Goal: Information Seeking & Learning: Learn about a topic

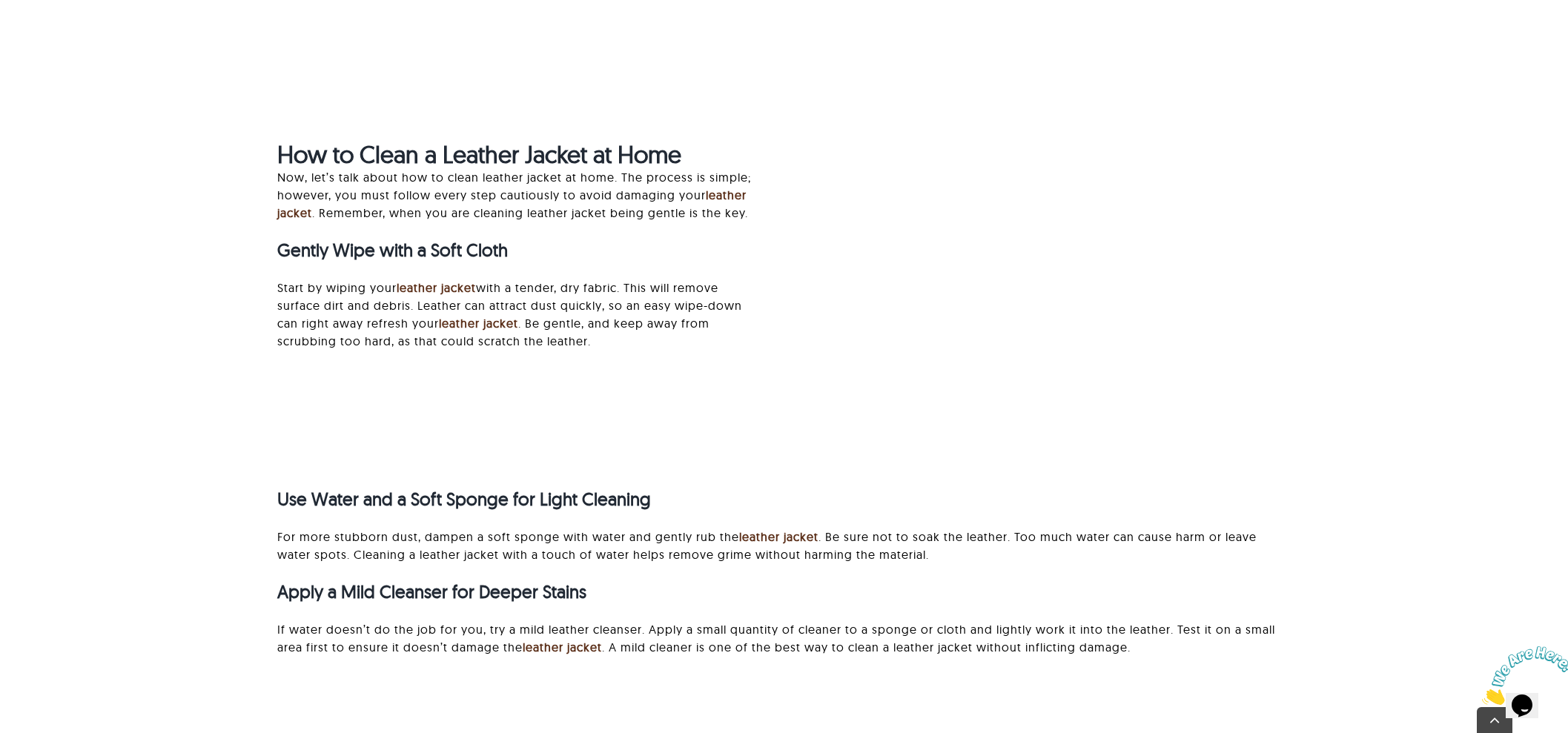
scroll to position [2039, 0]
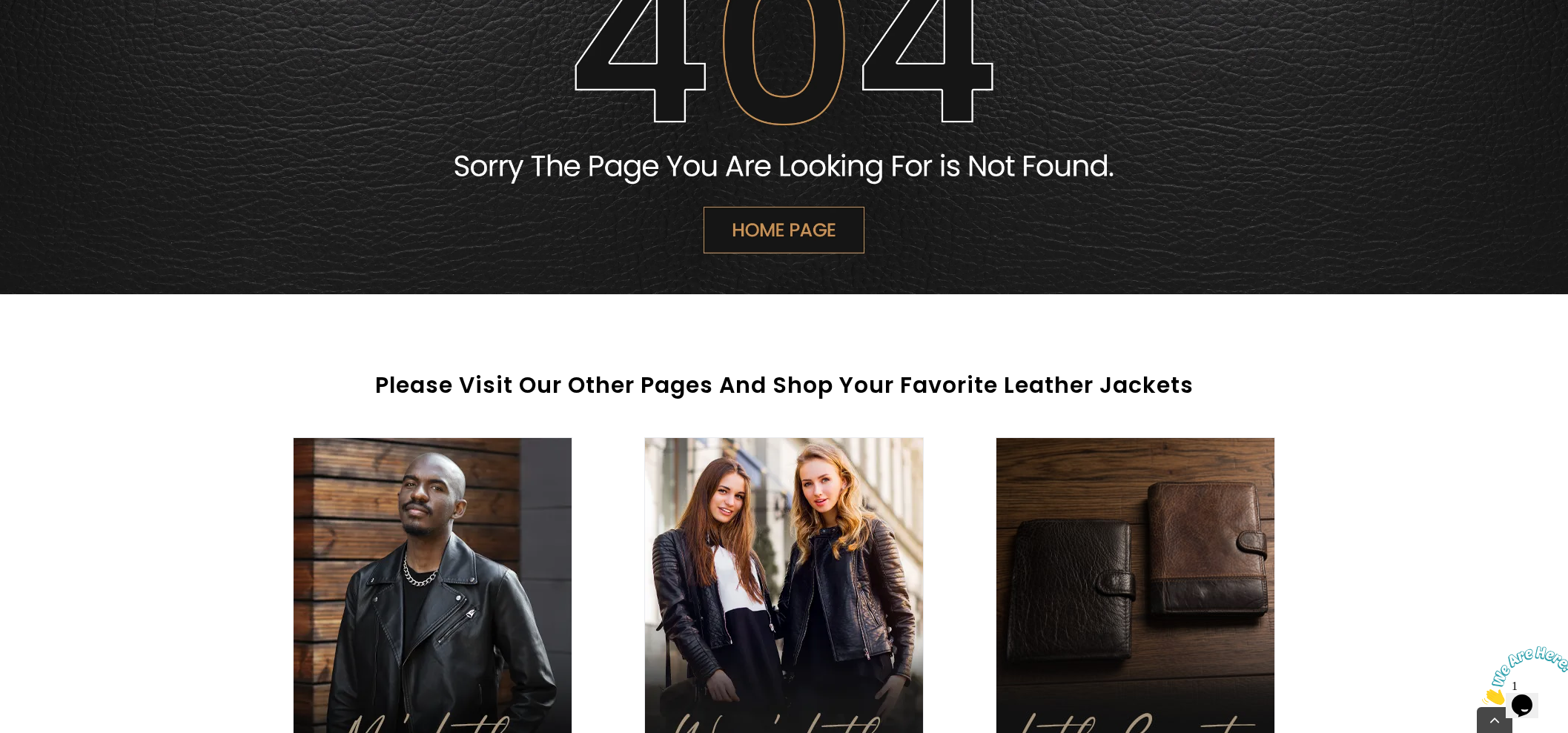
scroll to position [370, 0]
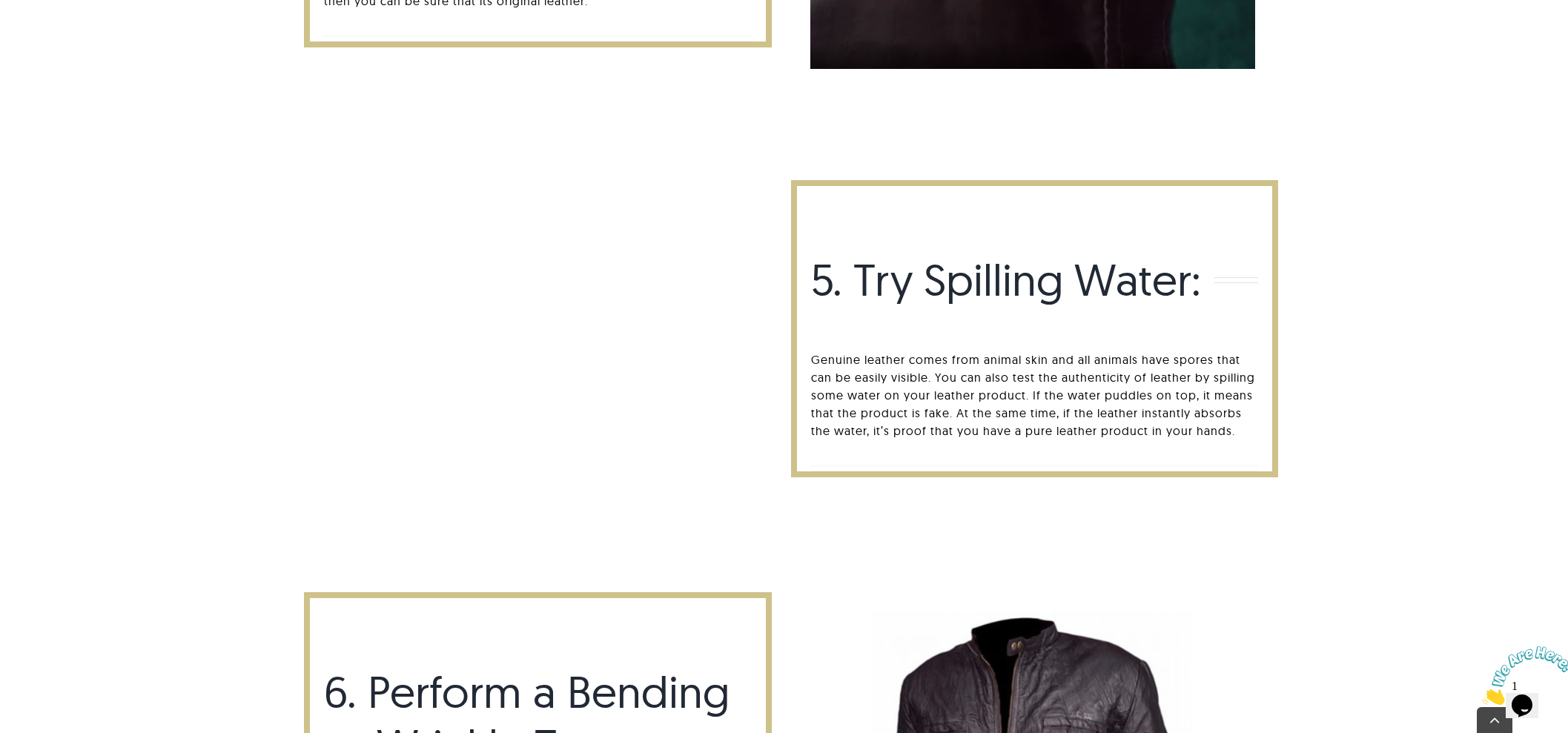
scroll to position [3796, 0]
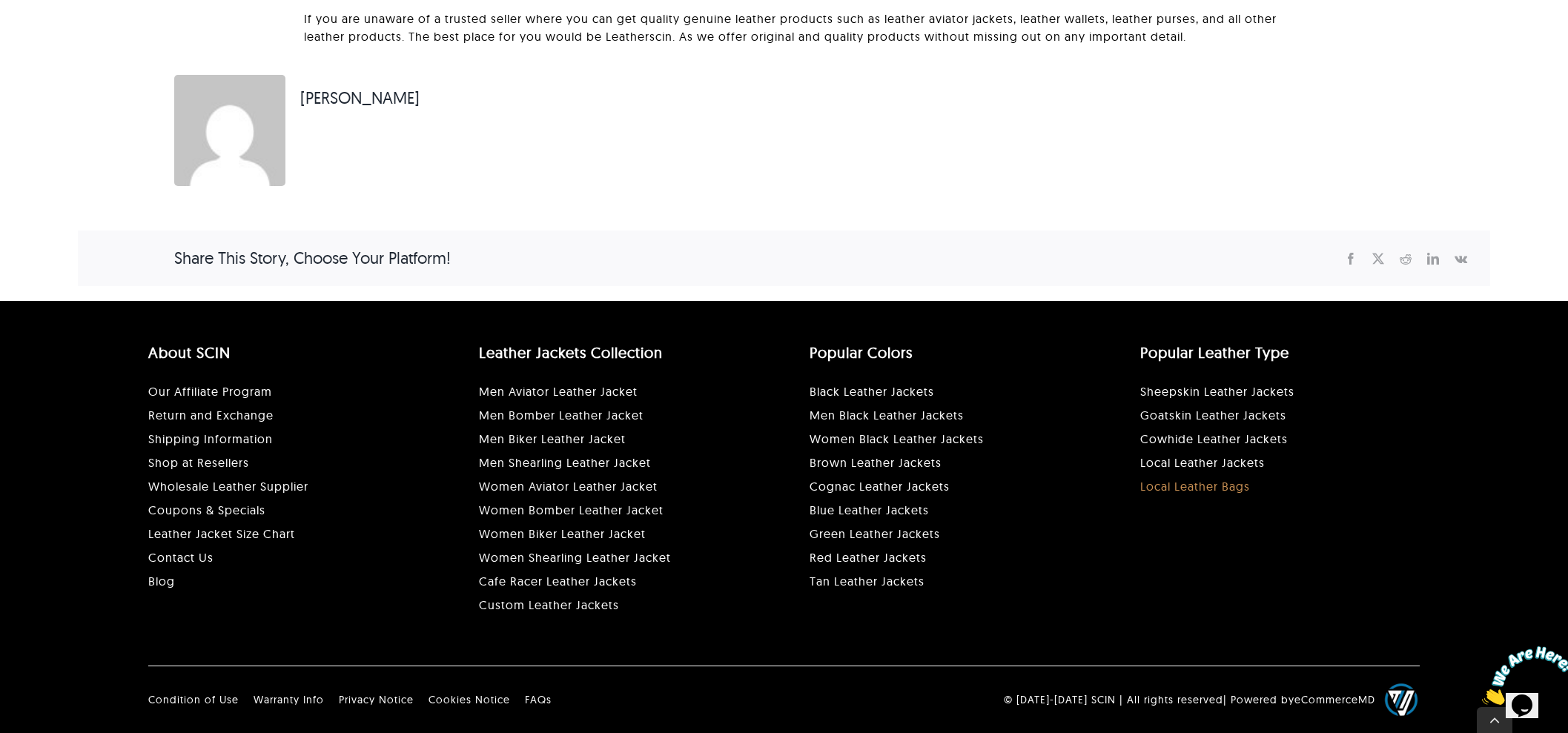
click at [1157, 485] on link "Local Leather Bags" at bounding box center [1195, 486] width 110 height 15
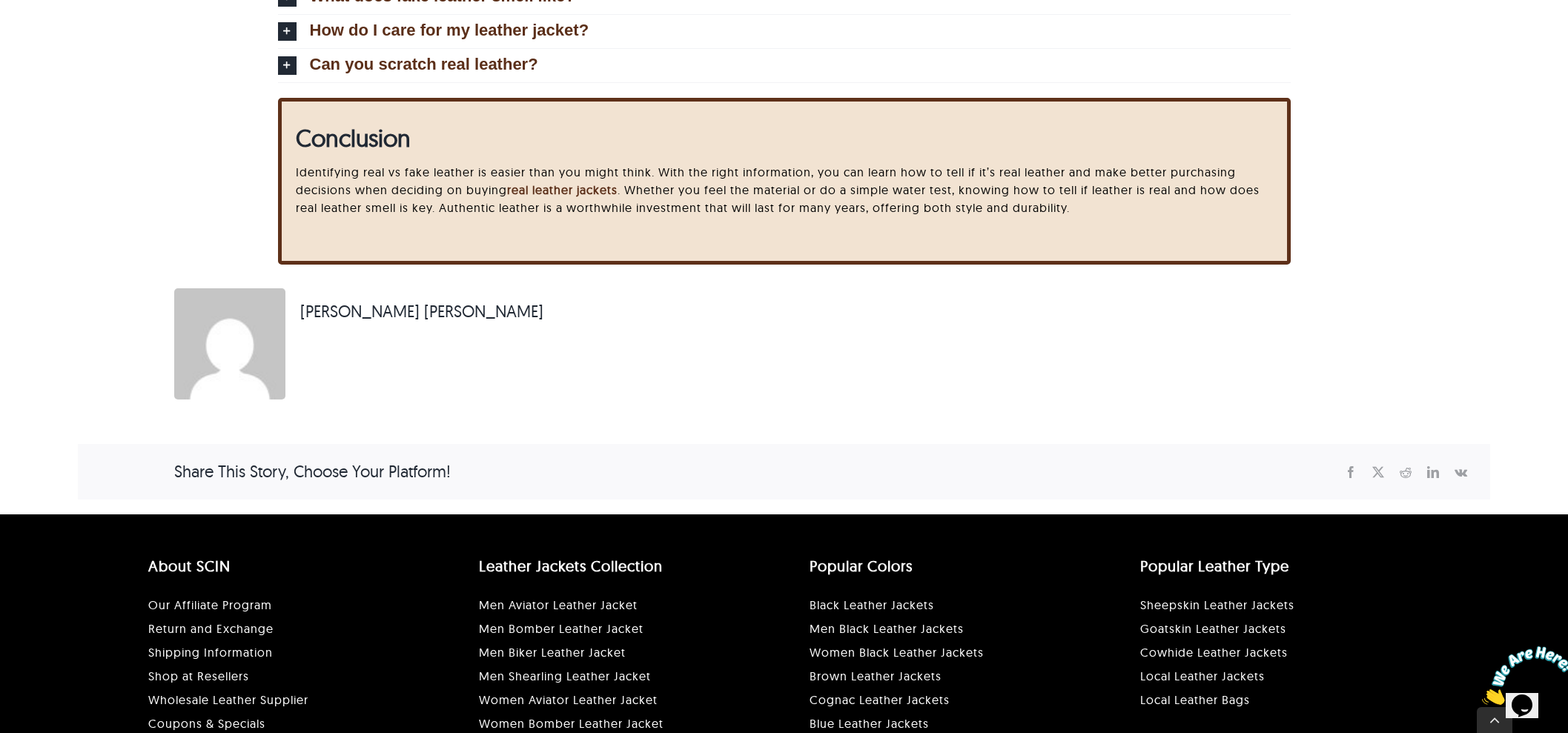
scroll to position [4433, 0]
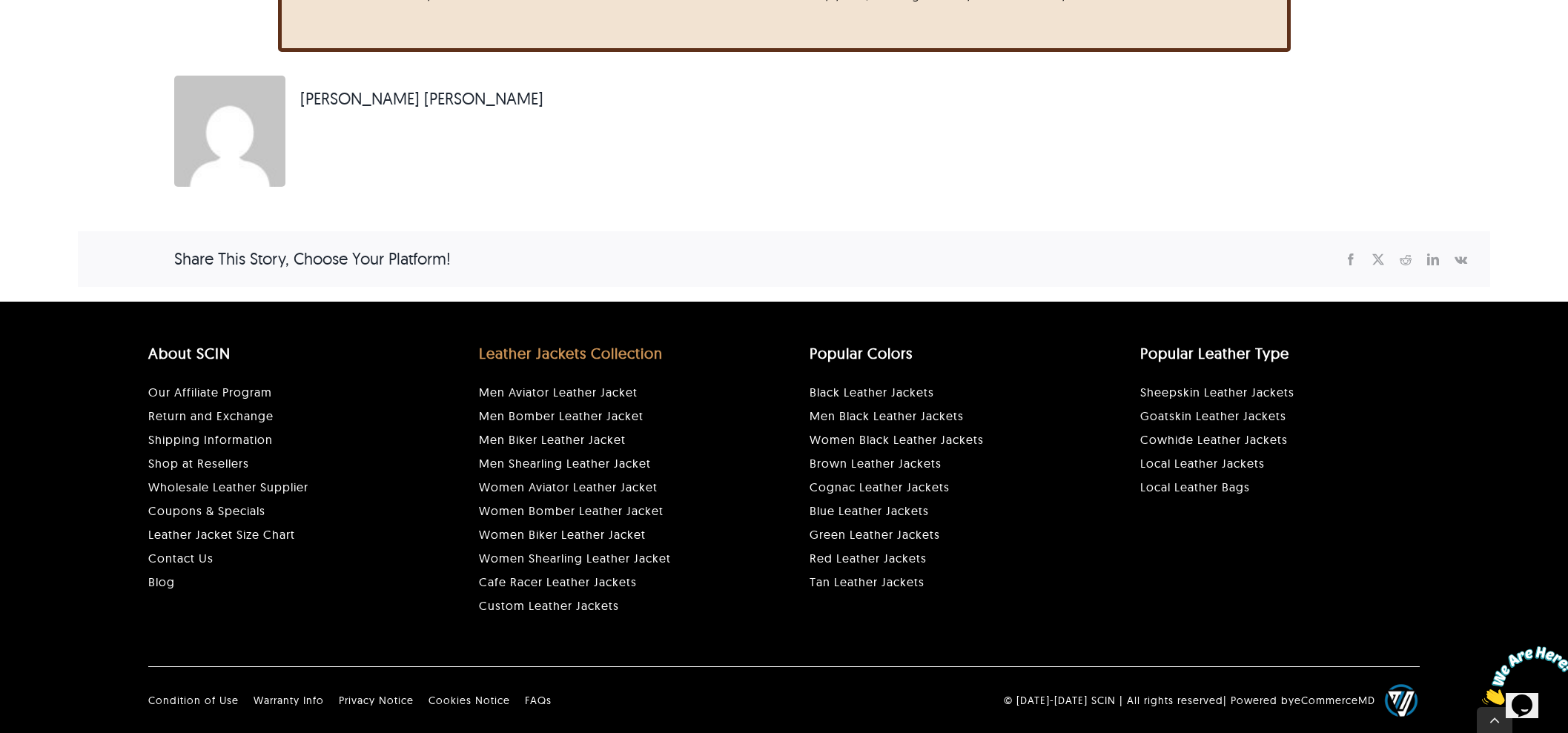
click at [562, 355] on strong "Leather Jackets Collection" at bounding box center [571, 353] width 184 height 18
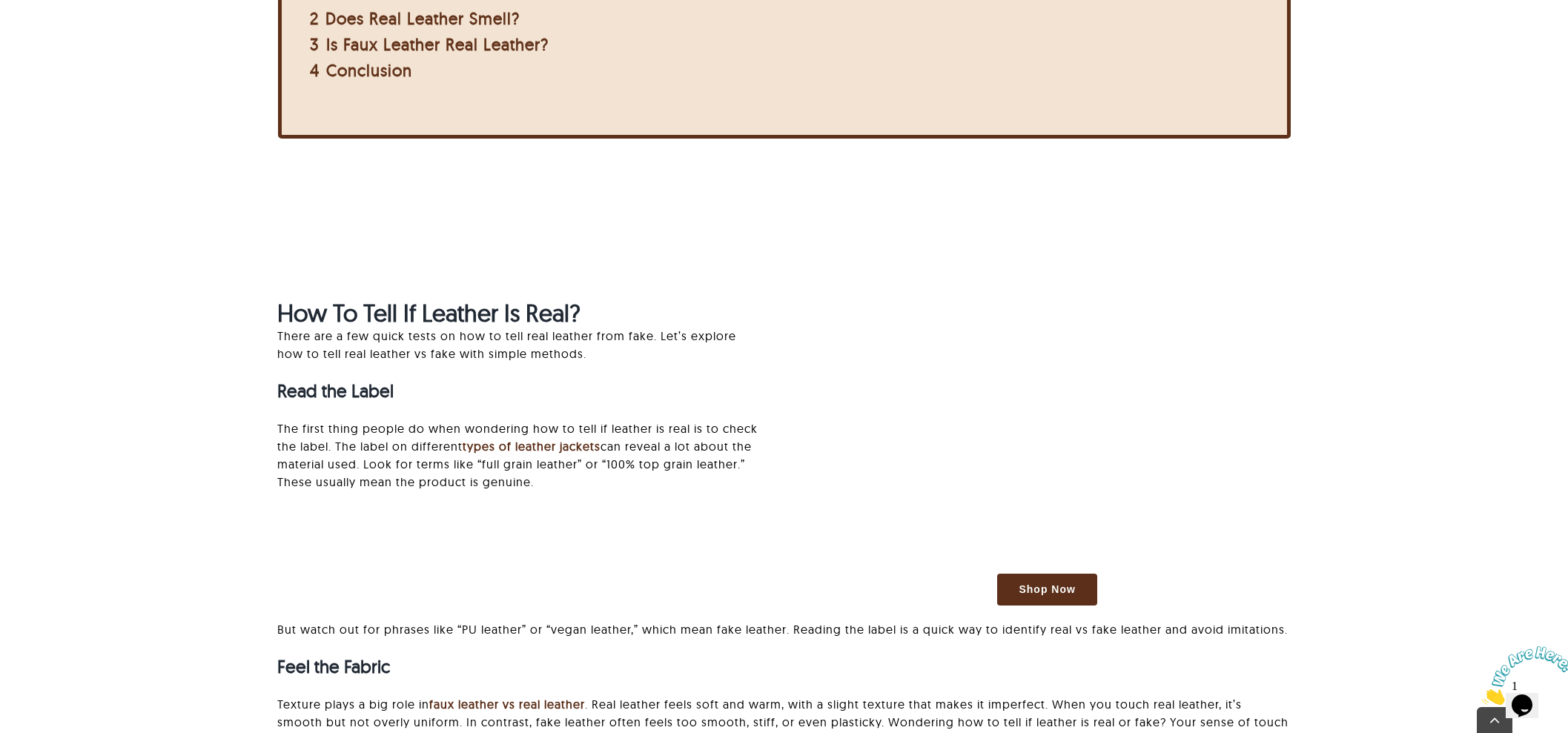
scroll to position [1297, 0]
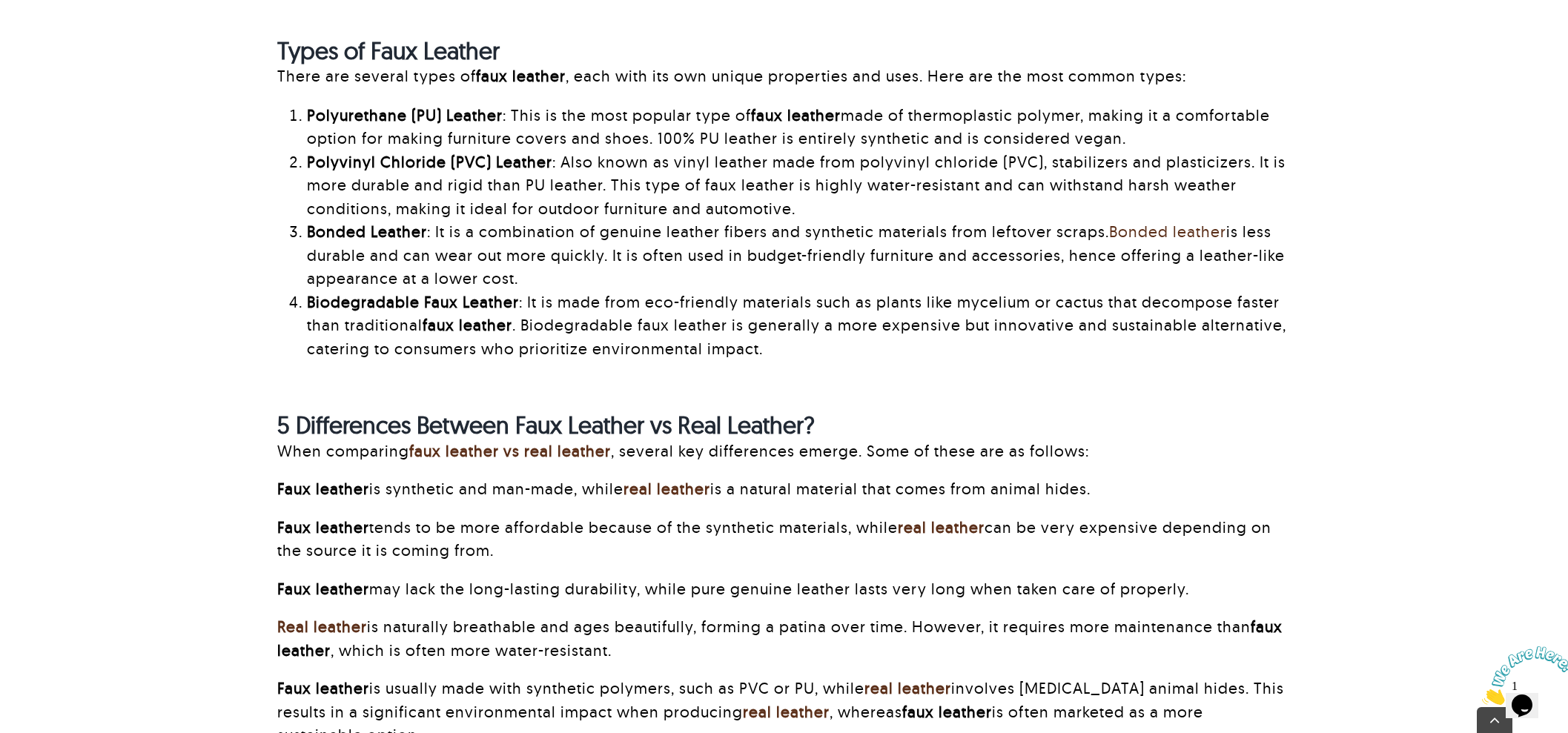
scroll to position [2408, 0]
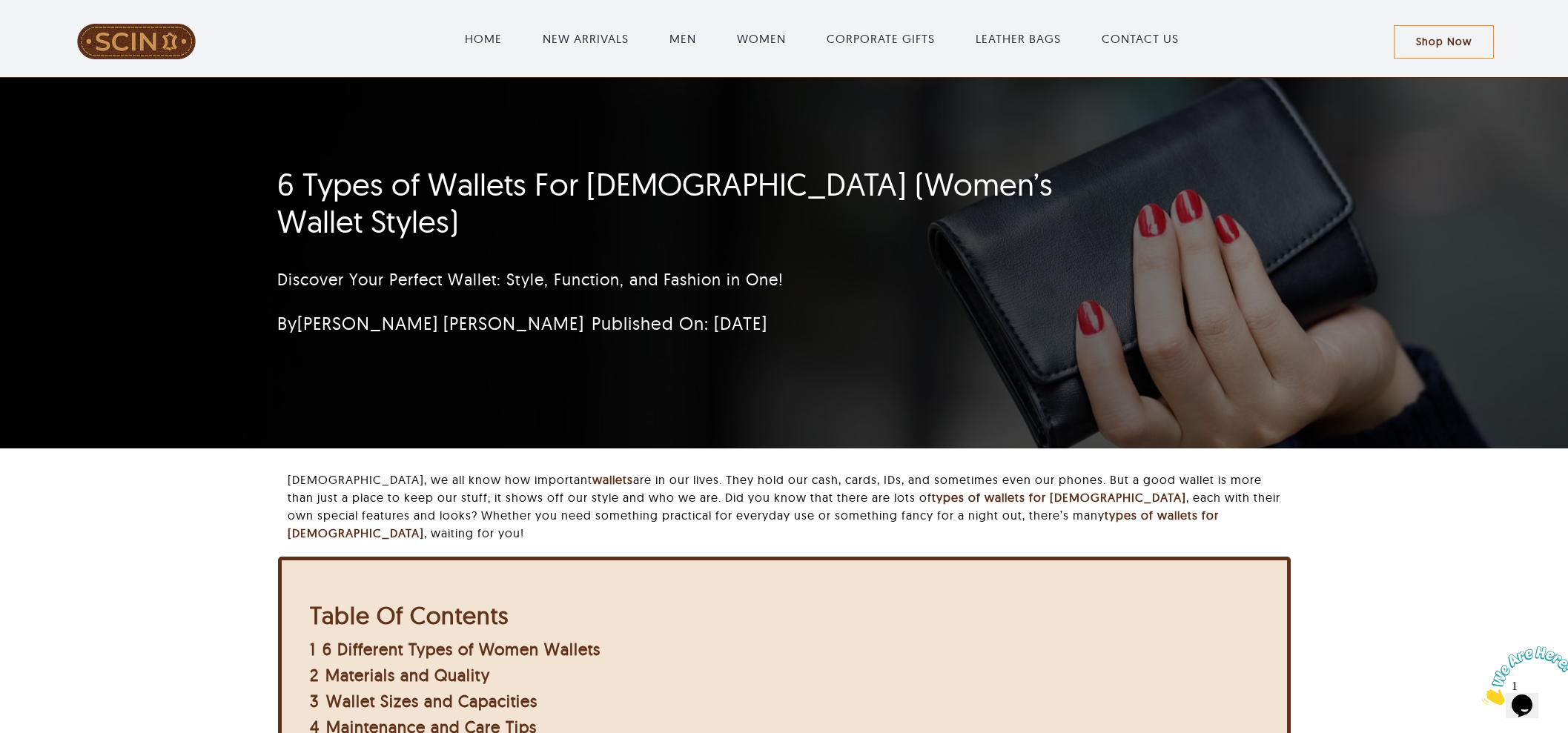
click at [184, 597] on div "Ladies, we all know how important wallets are in our lives. They hold our cash,…" at bounding box center [784, 747] width 1412 height 553
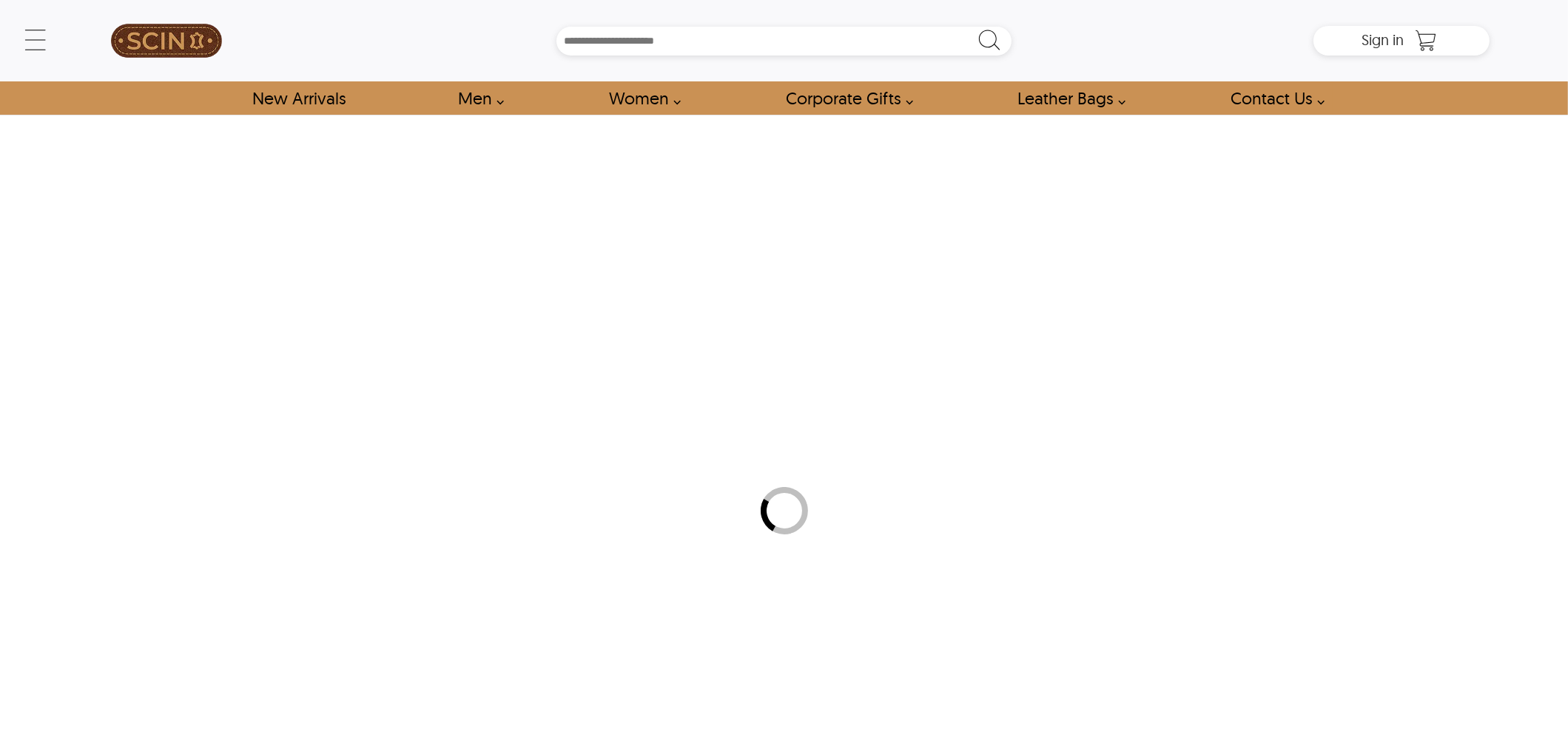
type input "******"
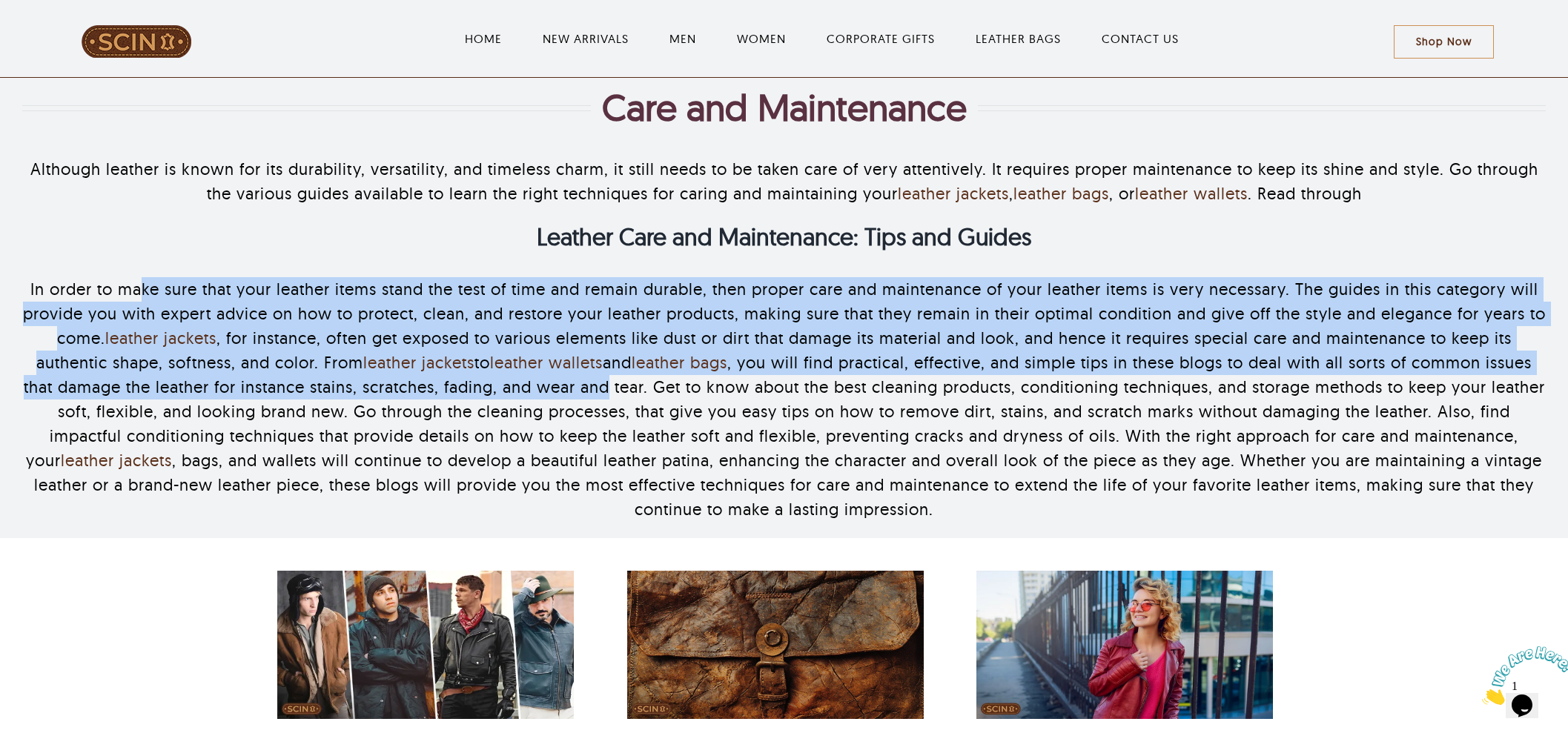
drag, startPoint x: 136, startPoint y: 259, endPoint x: 678, endPoint y: 392, distance: 558.1
click at [678, 392] on div "Although leather is known for its durability, versatility, and timeless charm, …" at bounding box center [784, 340] width 1524 height 398
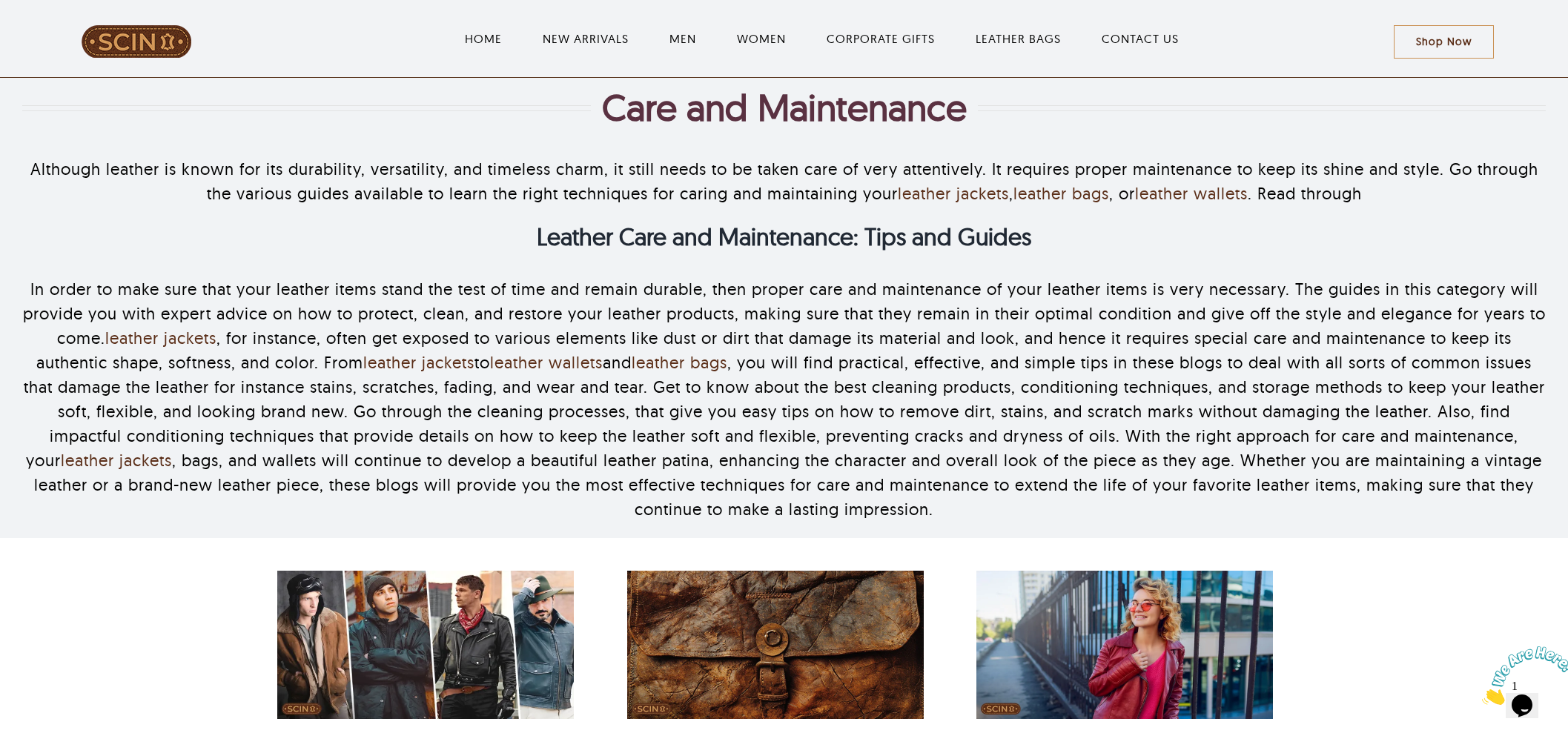
click at [688, 454] on p "In order to make sure that your leather items stand the test of time and remain…" at bounding box center [784, 399] width 1524 height 244
